Goal: Transaction & Acquisition: Purchase product/service

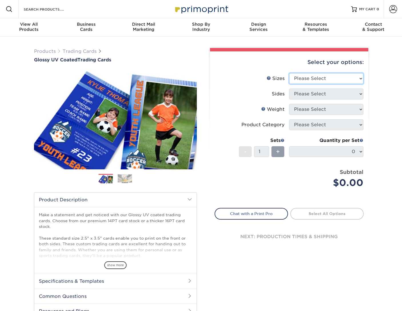
click at [331, 75] on select "Please Select 2.5" x 3.5"" at bounding box center [326, 78] width 74 height 11
select select "2.50x3.50"
click at [289, 73] on select "Please Select 2.5" x 3.5"" at bounding box center [326, 78] width 74 height 11
click at [331, 93] on select "Please Select Print Both Sides Print Front Only" at bounding box center [326, 94] width 74 height 11
select select "13abbda7-1d64-4f25-8bb2-c179b224825d"
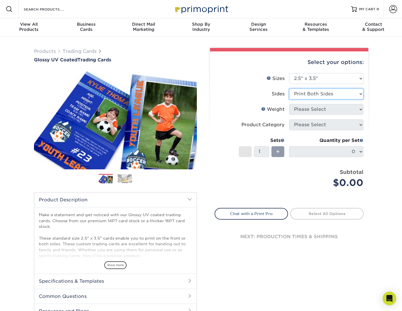
click at [289, 89] on select "Please Select Print Both Sides Print Front Only" at bounding box center [326, 94] width 74 height 11
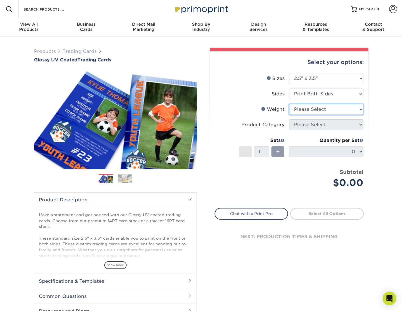
click at [337, 112] on select "Please Select 16PT 14PT 18PT C1S" at bounding box center [326, 109] width 74 height 11
select select "14PT"
click at [289, 104] on select "Please Select 16PT 14PT 18PT C1S" at bounding box center [326, 109] width 74 height 11
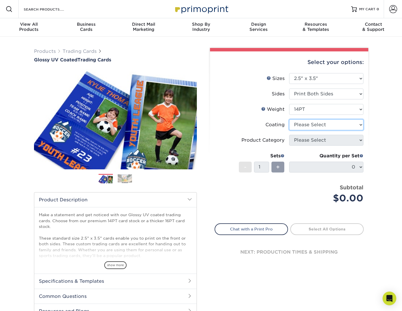
click at [333, 126] on select at bounding box center [326, 124] width 74 height 11
select select "1e8116af-acfc-44b1-83dc-8181aa338834"
click at [289, 119] on select at bounding box center [326, 124] width 74 height 11
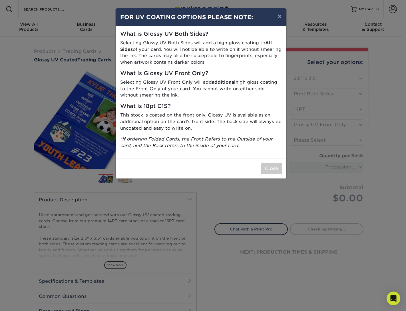
click at [311, 158] on div "× FOR UV COATING OPTIONS PLEASE NOTE: What is Glossy UV Both Sides? Selecting G…" at bounding box center [203, 155] width 406 height 311
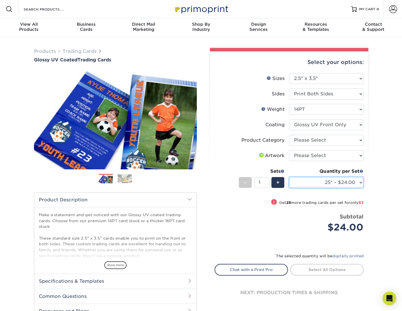
click at [351, 183] on select "25* – $24.00 50* – $27.00 75* – $34.00 100* – $37.00 250* – $48.00 500 – $59.00…" at bounding box center [326, 182] width 74 height 11
click at [381, 170] on div "Products Trading Cards Glossy UV Coated Trading Cards Previous Next /" at bounding box center [201, 189] width 402 height 305
click at [333, 157] on select "Please Select I will upload files I need a design - $100" at bounding box center [326, 155] width 74 height 11
click at [375, 152] on div "Products Trading Cards Glossy UV Coated Trading Cards Previous Next /" at bounding box center [201, 189] width 402 height 305
click at [348, 95] on select "Please Select Print Both Sides Print Front Only" at bounding box center [326, 94] width 74 height 11
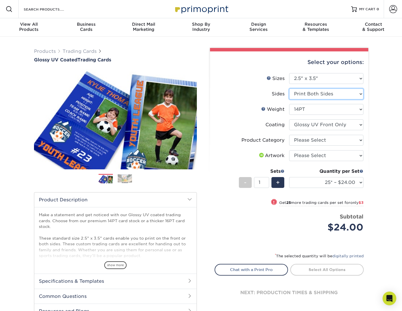
select select "32d3c223-f82c-492b-b915-ba065a00862f"
click at [289, 89] on select "Please Select Print Both Sides Print Front Only" at bounding box center [326, 94] width 74 height 11
select select
select select "-1"
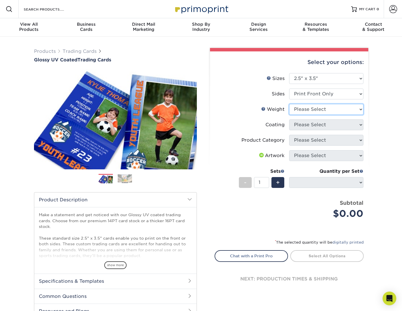
click at [319, 106] on select "Please Select 16PT 14PT 18PT C1S" at bounding box center [326, 109] width 74 height 11
select select "14PT"
click at [289, 104] on select "Please Select 16PT 14PT 18PT C1S" at bounding box center [326, 109] width 74 height 11
select select
click at [386, 136] on div "Products Trading Cards Glossy UV Coated Trading Cards Previous Next /" at bounding box center [201, 189] width 402 height 305
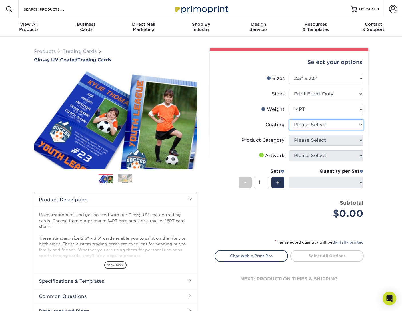
click at [345, 126] on select at bounding box center [326, 124] width 74 height 11
select select "1e8116af-acfc-44b1-83dc-8181aa338834"
click at [289, 119] on select at bounding box center [326, 124] width 74 height 11
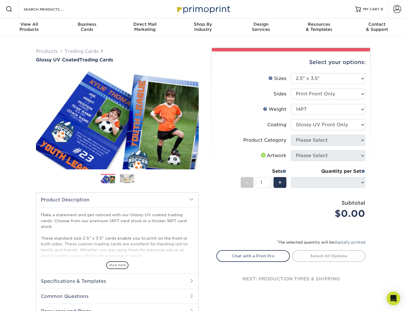
select select "-1"
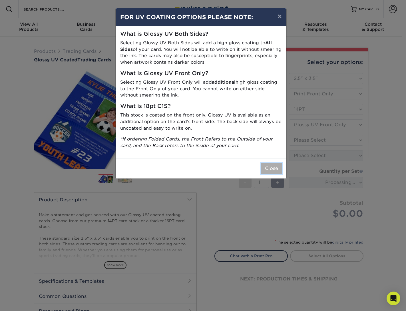
click at [273, 171] on button "Close" at bounding box center [271, 168] width 21 height 11
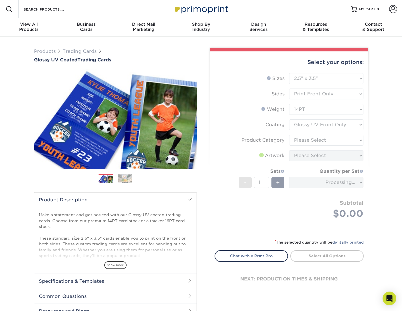
click at [372, 176] on div "Select your options: Sizes Help Sizes Please Select 2.5" x 3.5" Sides - 1" at bounding box center [286, 186] width 171 height 277
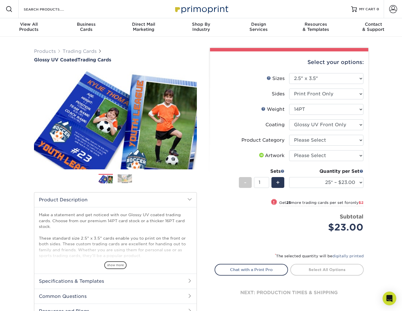
drag, startPoint x: 341, startPoint y: 98, endPoint x: 337, endPoint y: 92, distance: 8.0
click at [337, 92] on li "Sides Please Select Print Both Sides Print Front Only" at bounding box center [289, 96] width 148 height 15
